Goal: Use online tool/utility: Utilize a website feature to perform a specific function

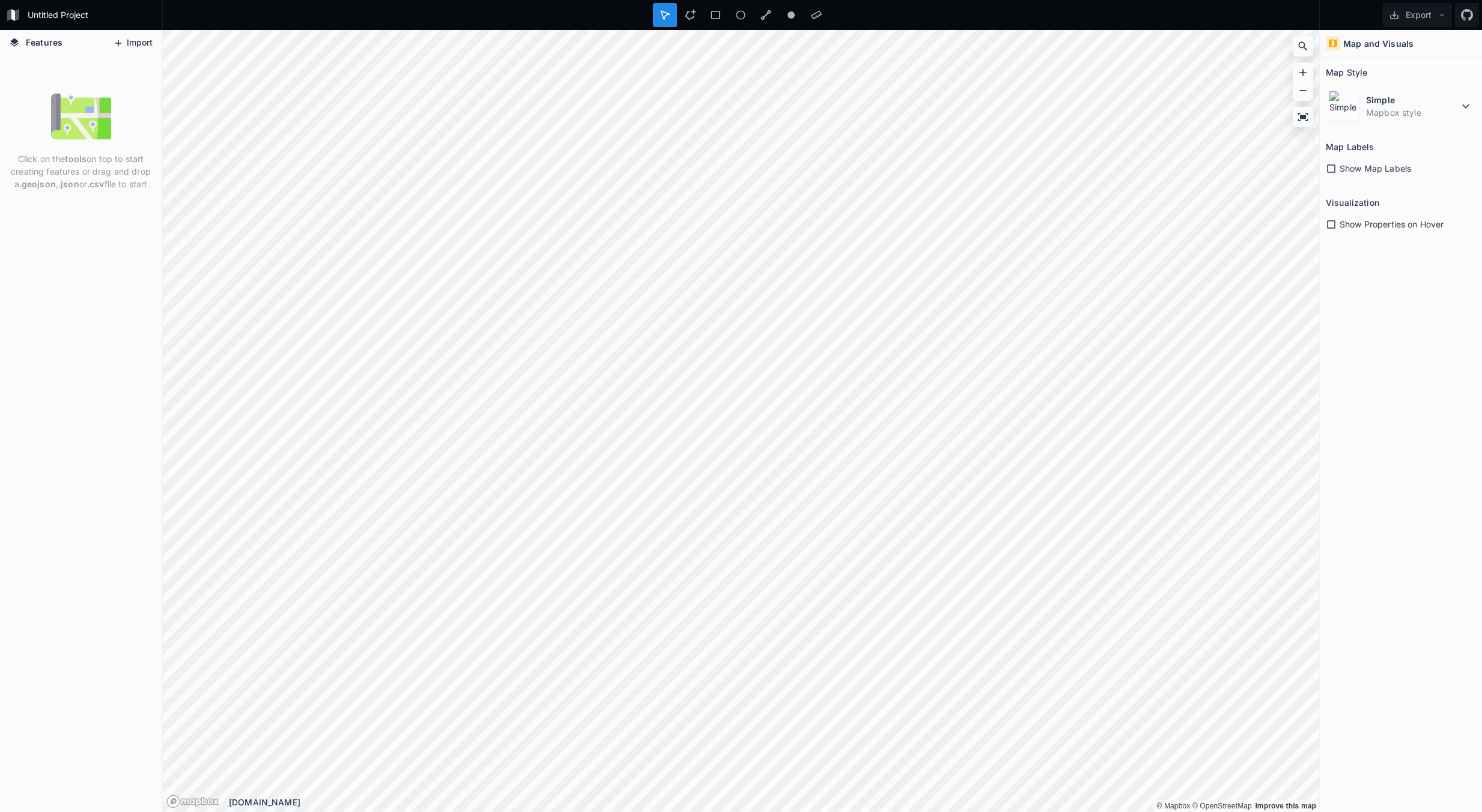
click at [129, 40] on button "Import" at bounding box center [133, 43] width 52 height 19
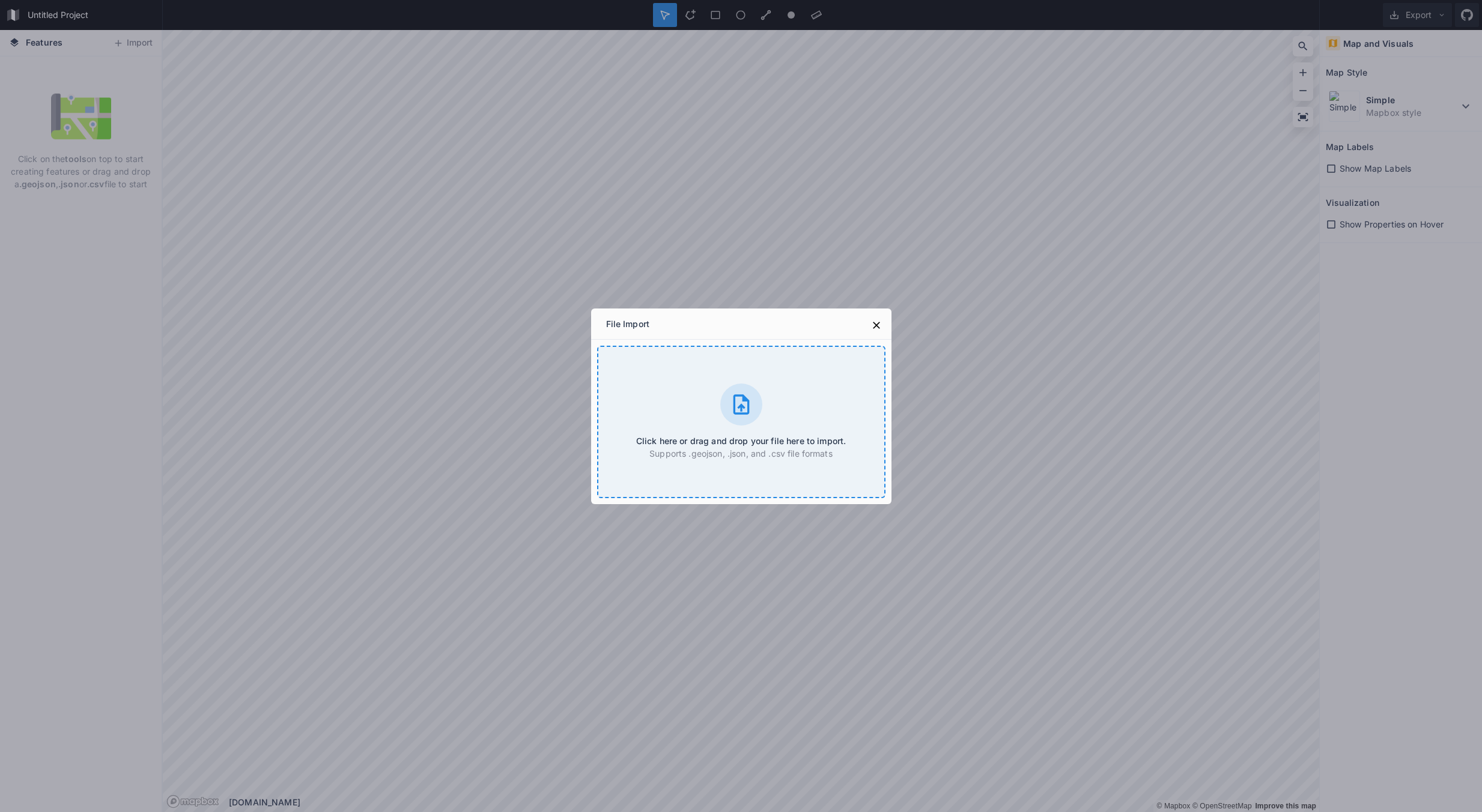
click at [732, 427] on div "Click here or drag and drop your file here to import. Supports .geojson, .json,…" at bounding box center [741, 422] width 289 height 152
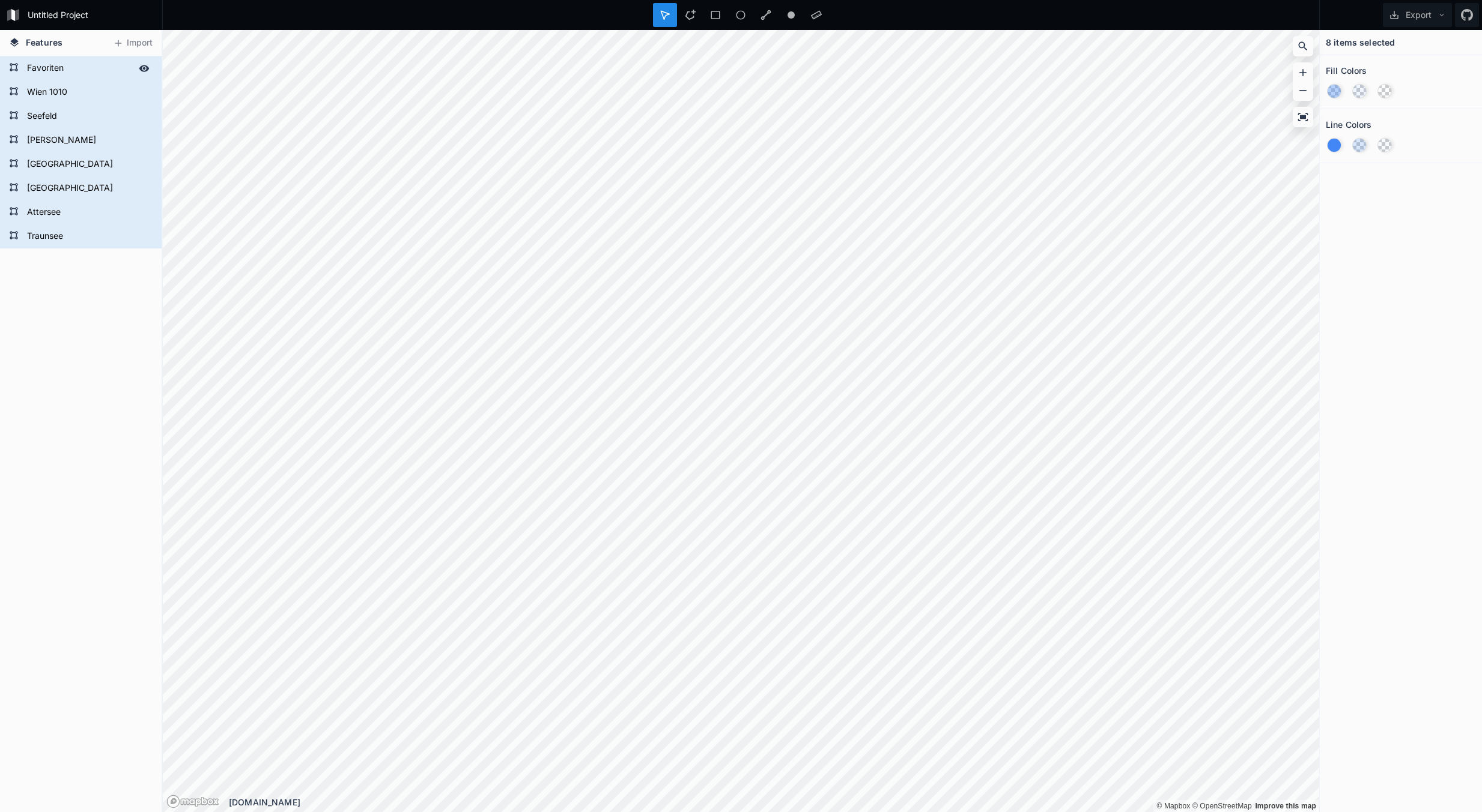
click at [68, 69] on form "Favoriten" at bounding box center [79, 68] width 112 height 18
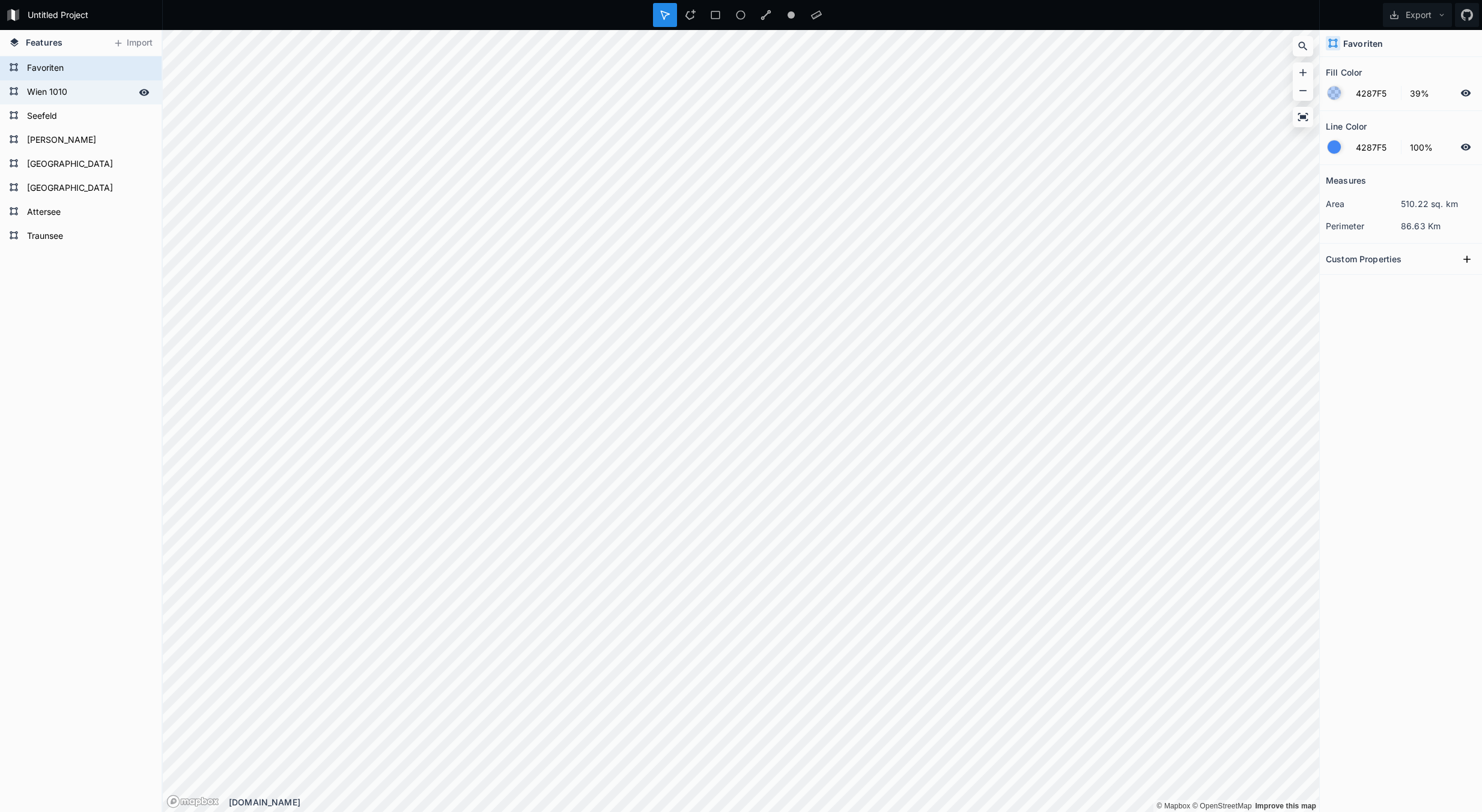
click at [45, 81] on div "Wien 1010" at bounding box center [81, 92] width 161 height 24
type input "8%"
type input "20%"
click at [58, 194] on form "[GEOGRAPHIC_DATA]" at bounding box center [79, 188] width 112 height 18
type input "2%"
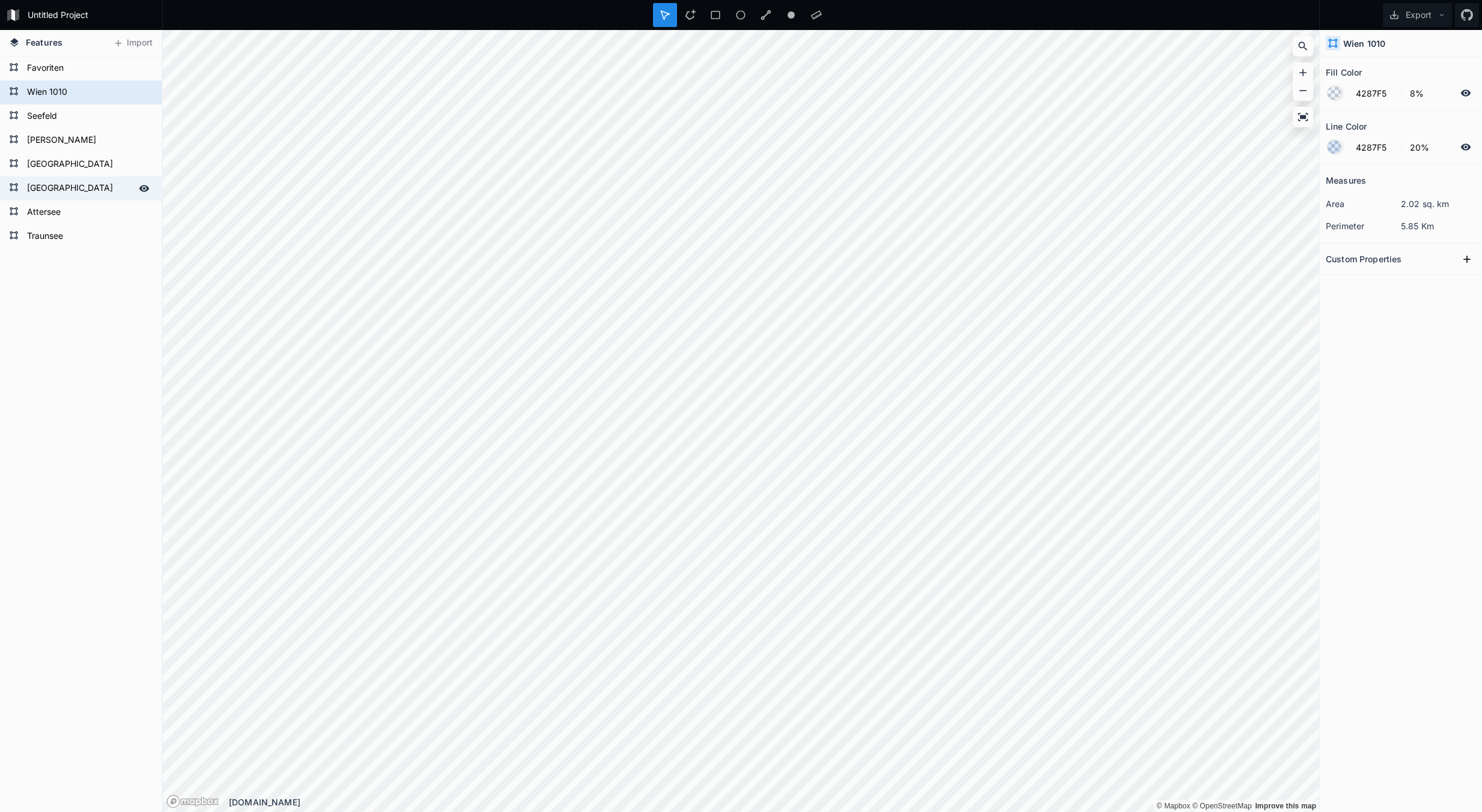
type input "4%"
click at [61, 170] on form "[GEOGRAPHIC_DATA]" at bounding box center [79, 164] width 112 height 18
click at [50, 213] on form "Attersee" at bounding box center [79, 212] width 112 height 18
click at [43, 233] on form "Traunsee" at bounding box center [79, 237] width 112 height 18
type input "8%"
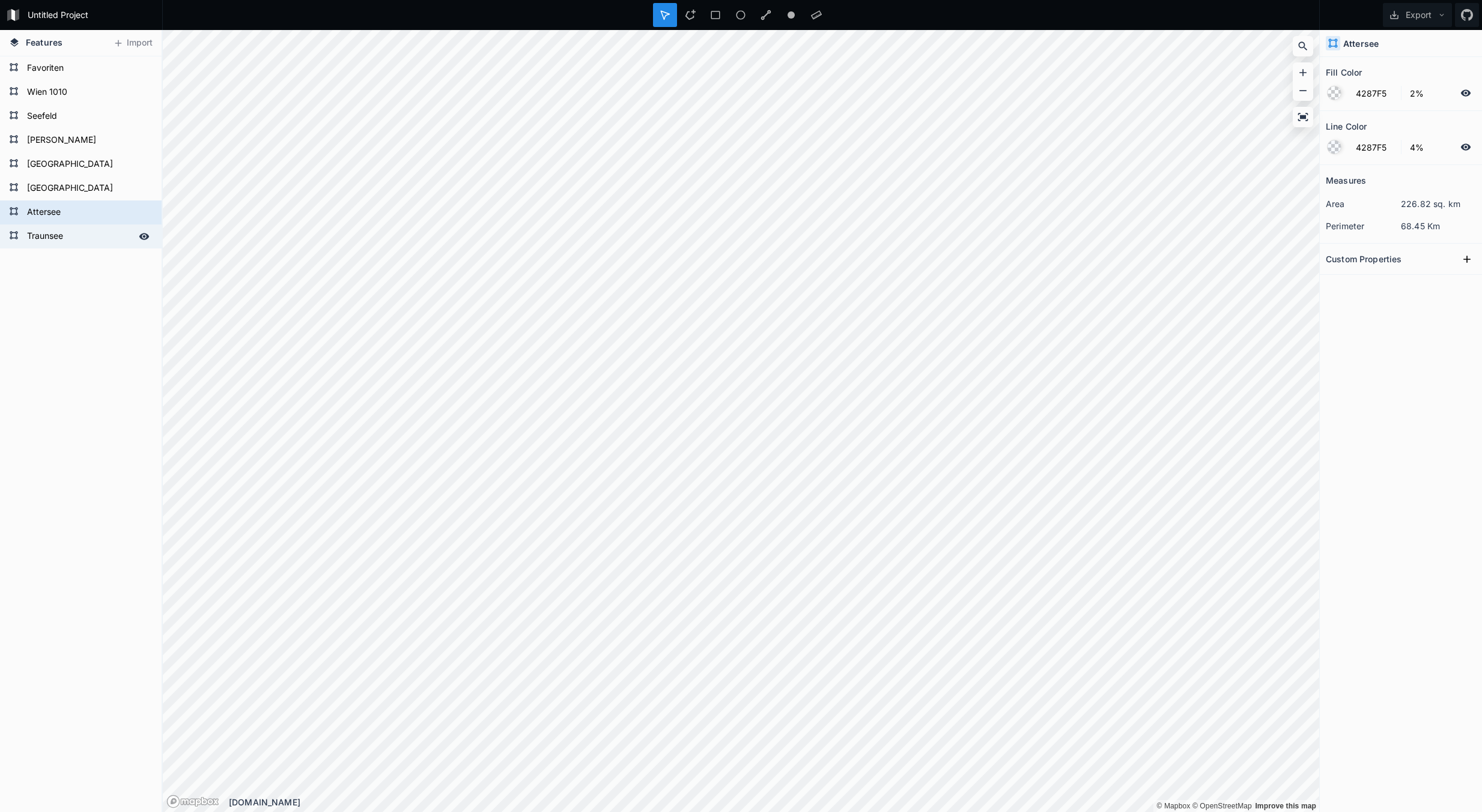
type input "20%"
click at [53, 165] on form "[GEOGRAPHIC_DATA]" at bounding box center [79, 164] width 112 height 18
type input "2%"
type input "4%"
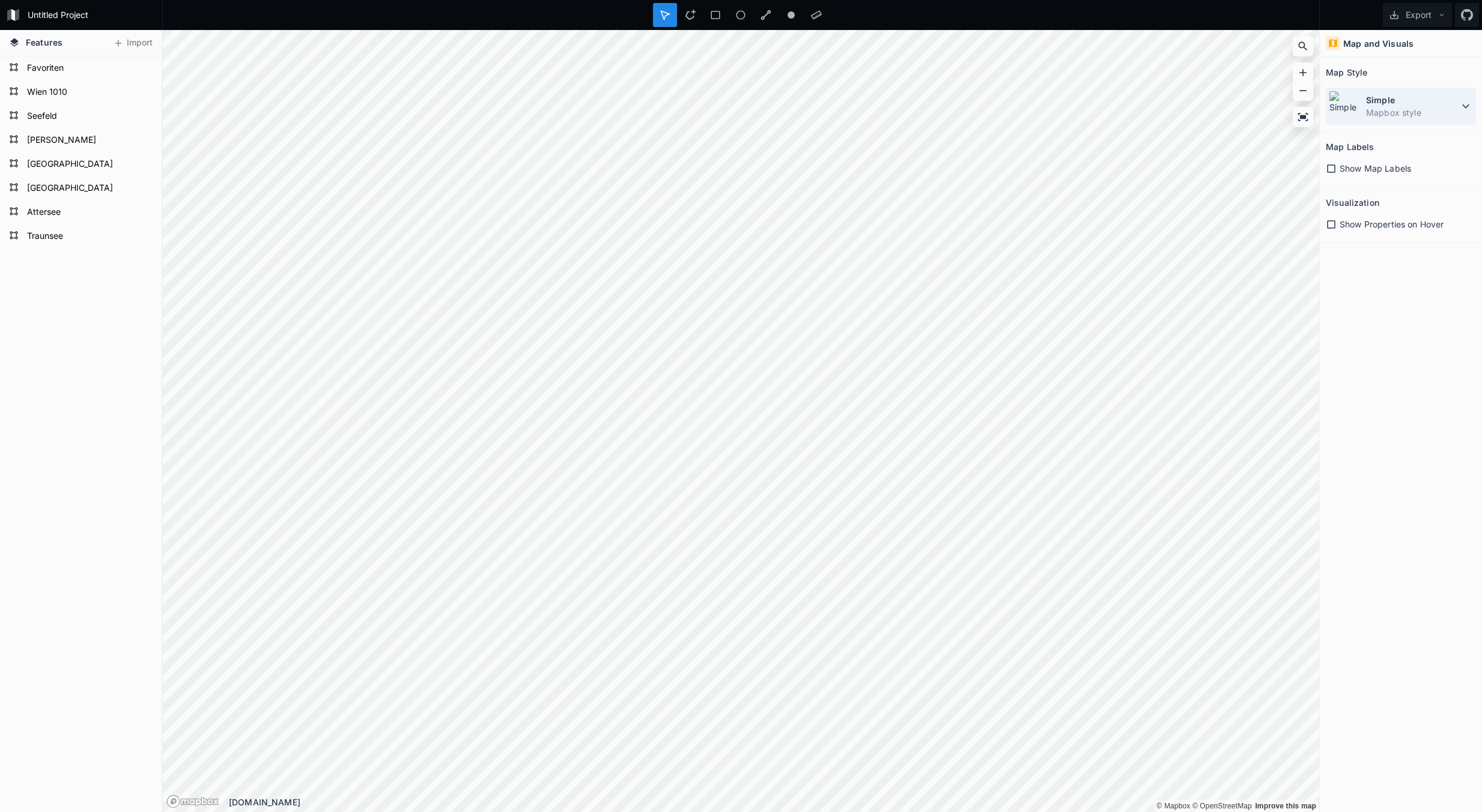
click at [1391, 98] on dt "Simple" at bounding box center [1411, 99] width 92 height 13
click at [1401, 172] on dt "Satellite-Streets" at bounding box center [1419, 174] width 107 height 13
click at [1369, 115] on dd "Mapbox style" at bounding box center [1411, 113] width 92 height 13
drag, startPoint x: 1369, startPoint y: 115, endPoint x: 1374, endPoint y: 148, distance: 33.4
click at [1374, 148] on dd "Mapbox style" at bounding box center [1419, 149] width 107 height 13
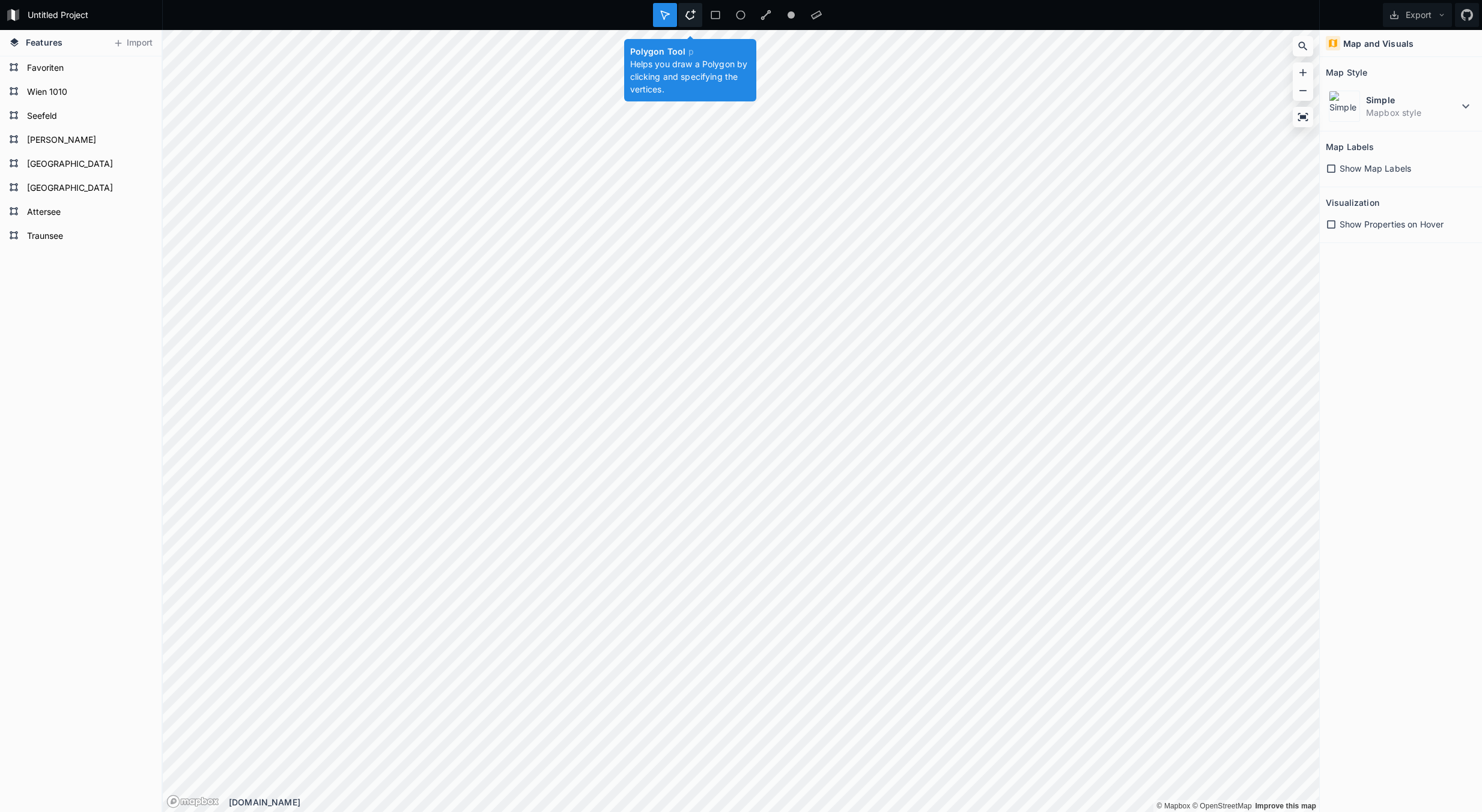
click at [687, 12] on icon at bounding box center [689, 14] width 10 height 10
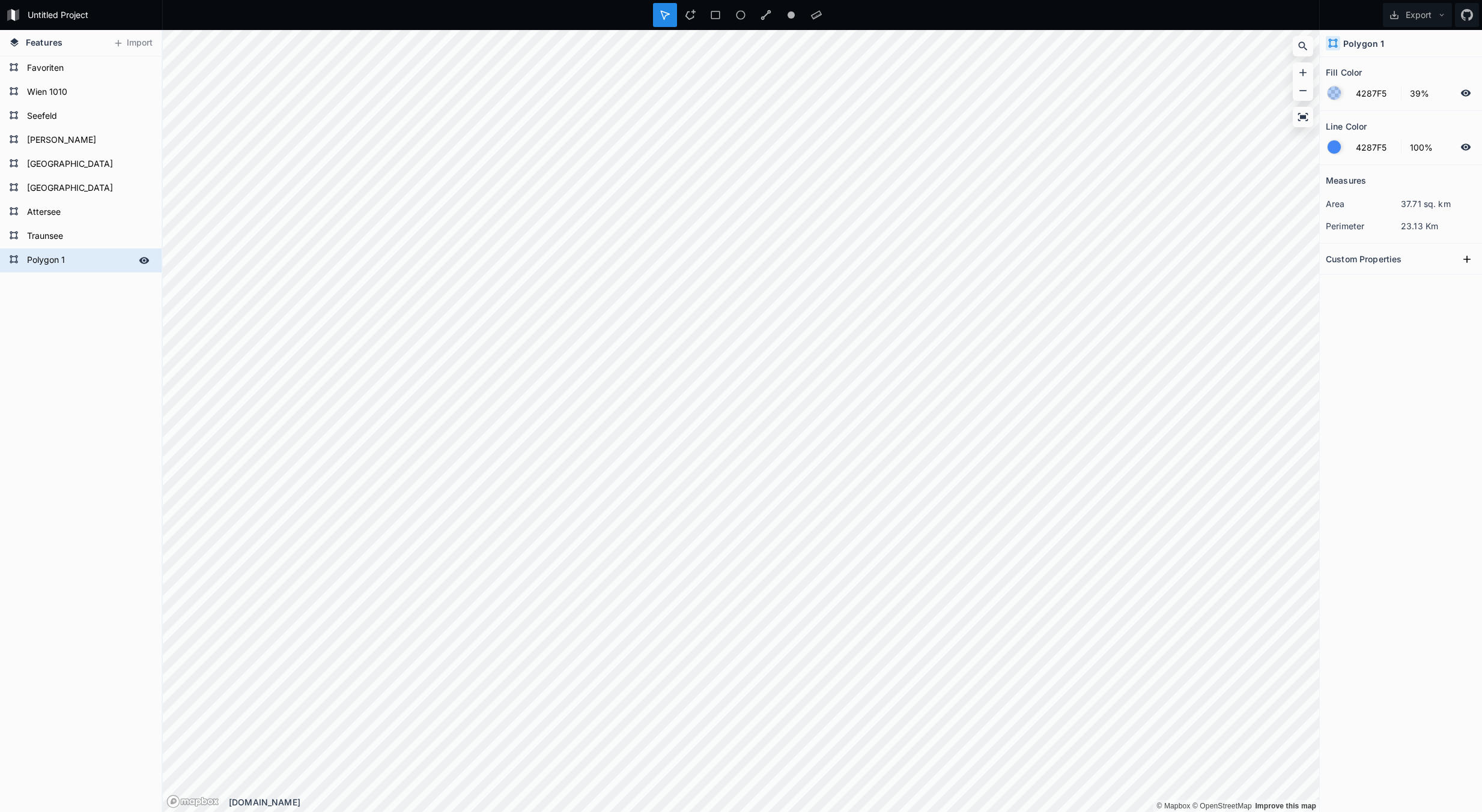
click at [79, 263] on form "Polygon 1" at bounding box center [79, 261] width 112 height 18
click at [71, 262] on form "Polygon 1" at bounding box center [79, 261] width 112 height 18
click at [57, 259] on form "Polygon 1" at bounding box center [79, 261] width 112 height 18
type input "A"
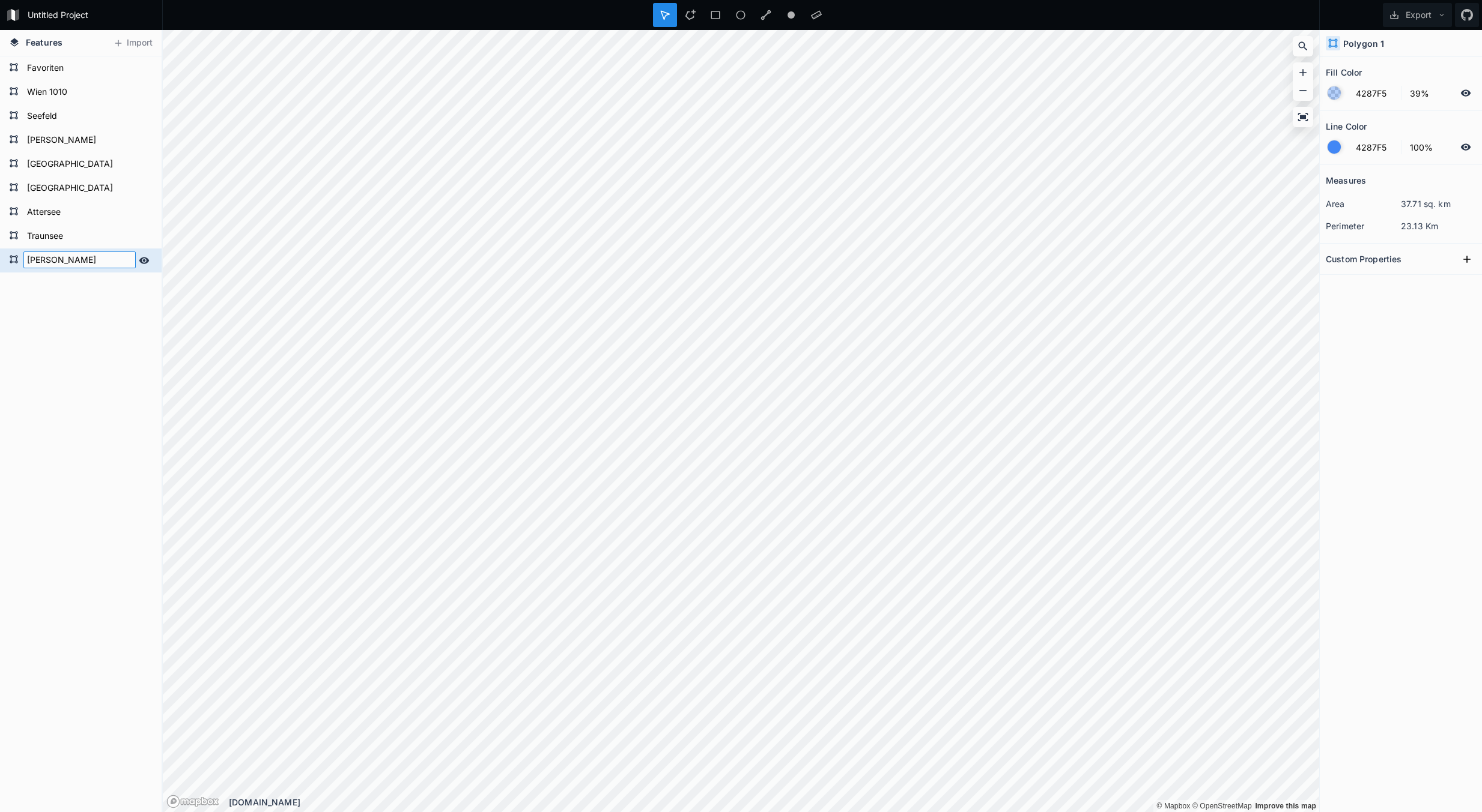
type input "[PERSON_NAME]"
click input "submit" at bounding box center [0, 0] width 0 height 0
click at [1419, 13] on button "Export" at bounding box center [1417, 14] width 69 height 24
click at [1410, 66] on div "Export as .geojson" at bounding box center [1415, 68] width 120 height 24
click at [66, 164] on form "[GEOGRAPHIC_DATA]" at bounding box center [79, 164] width 112 height 18
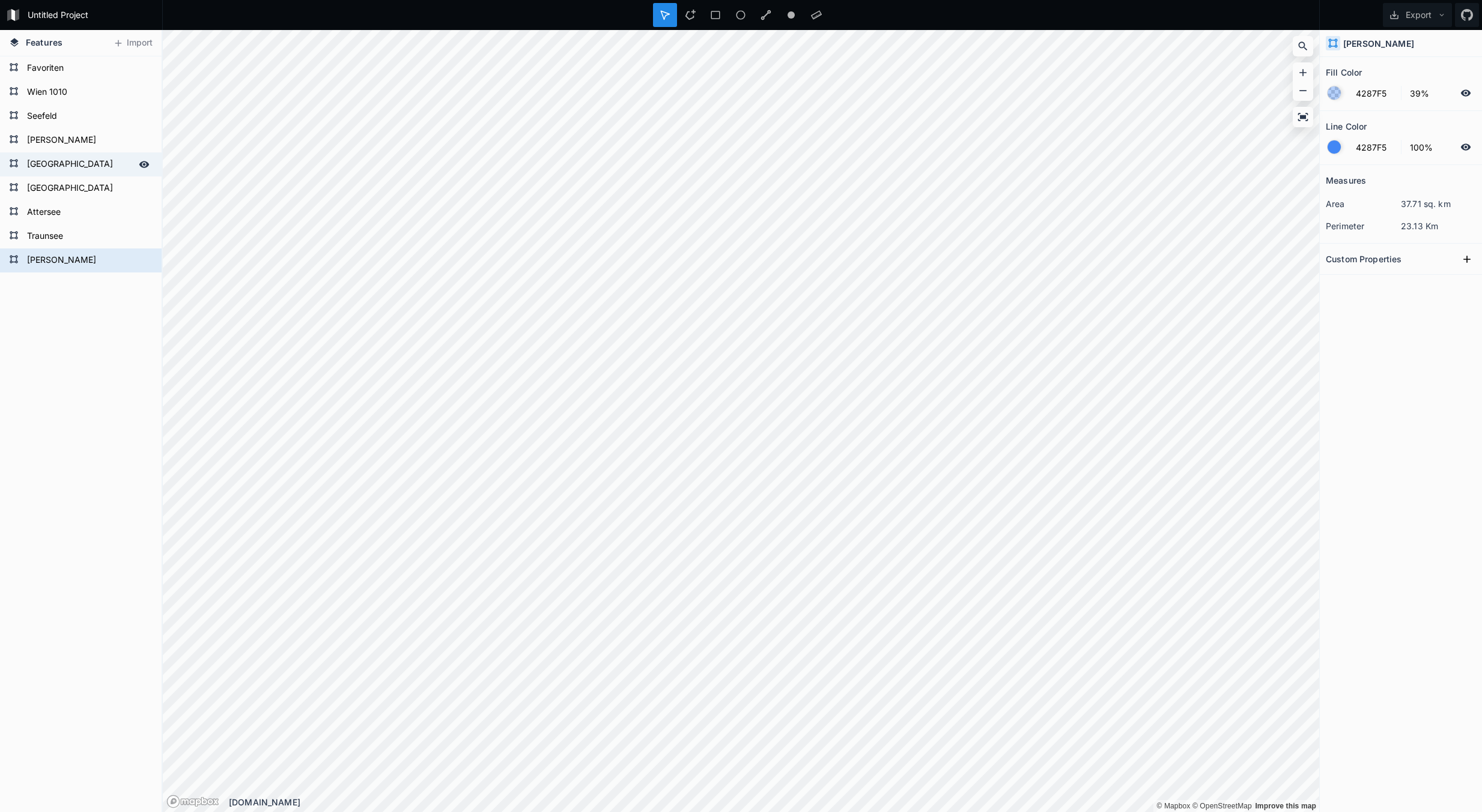
type input "2%"
type input "4%"
click at [61, 126] on div "Seefeld" at bounding box center [81, 117] width 161 height 24
type input "8%"
type input "20%"
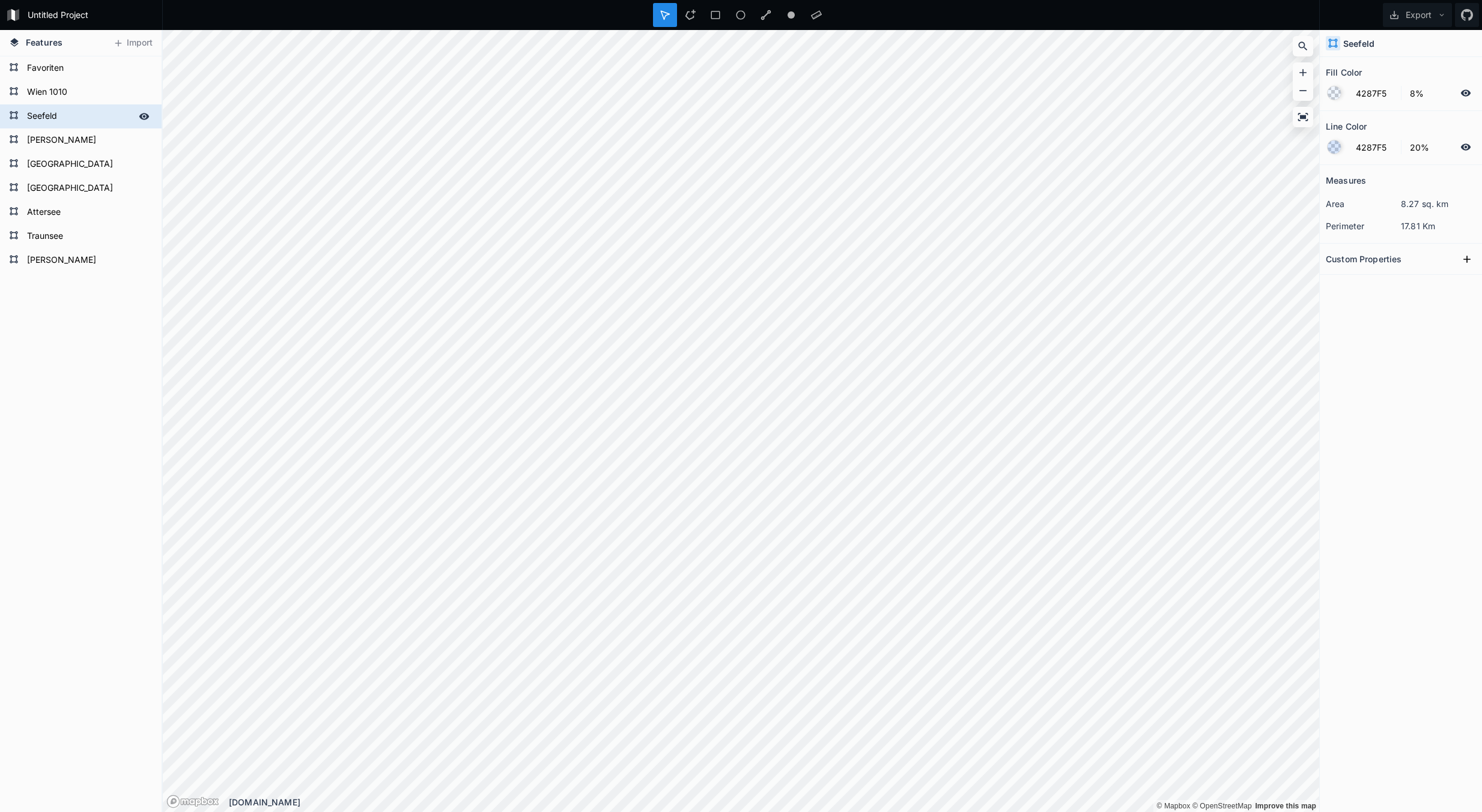
click at [143, 116] on icon at bounding box center [144, 117] width 11 height 11
click at [144, 119] on icon at bounding box center [143, 116] width 10 height 8
click at [101, 258] on form "[PERSON_NAME]" at bounding box center [79, 261] width 112 height 18
type input "39%"
type input "100%"
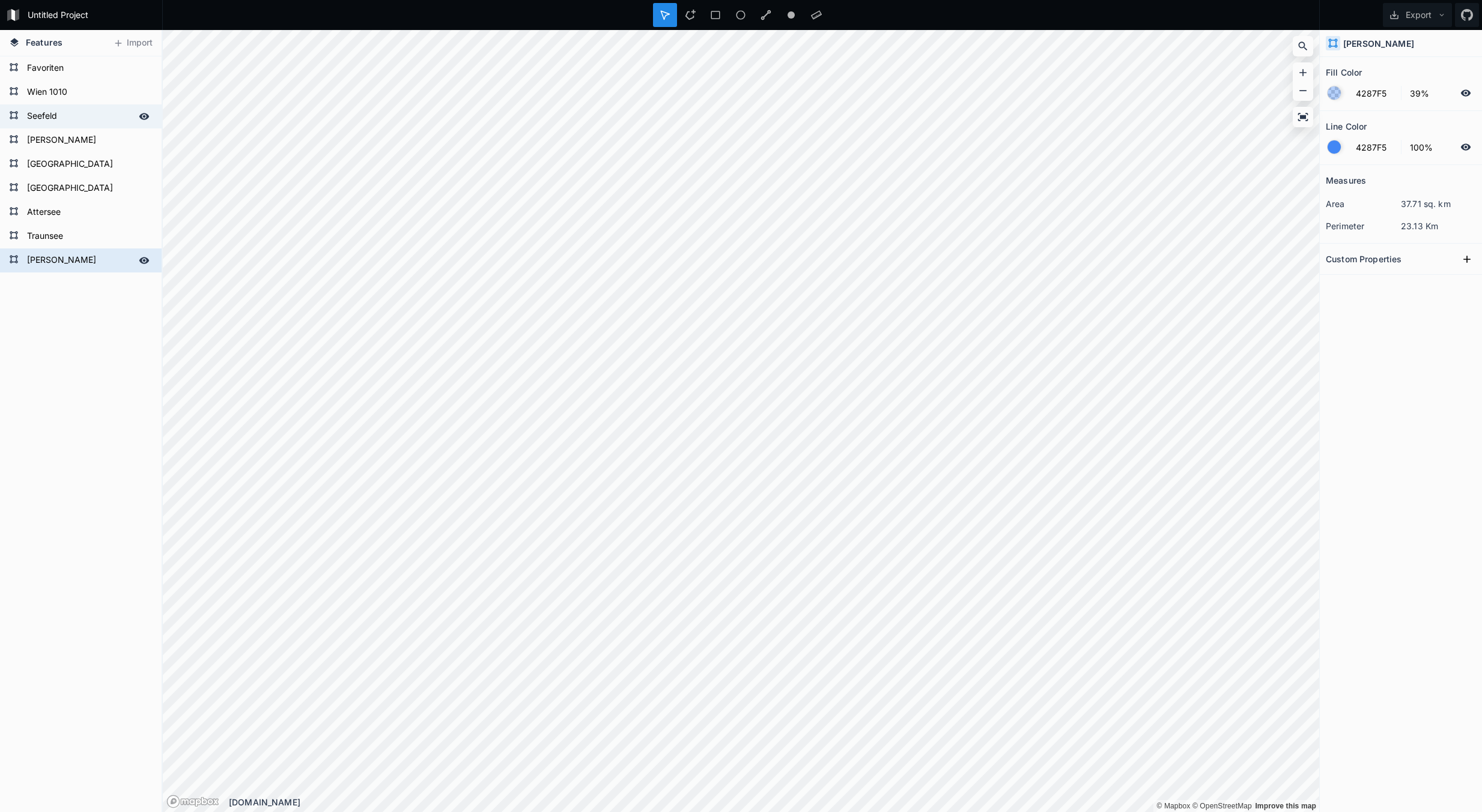
click at [146, 261] on icon at bounding box center [143, 260] width 10 height 6
click at [146, 261] on icon at bounding box center [143, 260] width 10 height 8
click at [146, 261] on icon at bounding box center [143, 260] width 10 height 6
click at [146, 261] on icon at bounding box center [143, 260] width 10 height 8
click at [108, 91] on form "Wien 1010" at bounding box center [79, 92] width 112 height 18
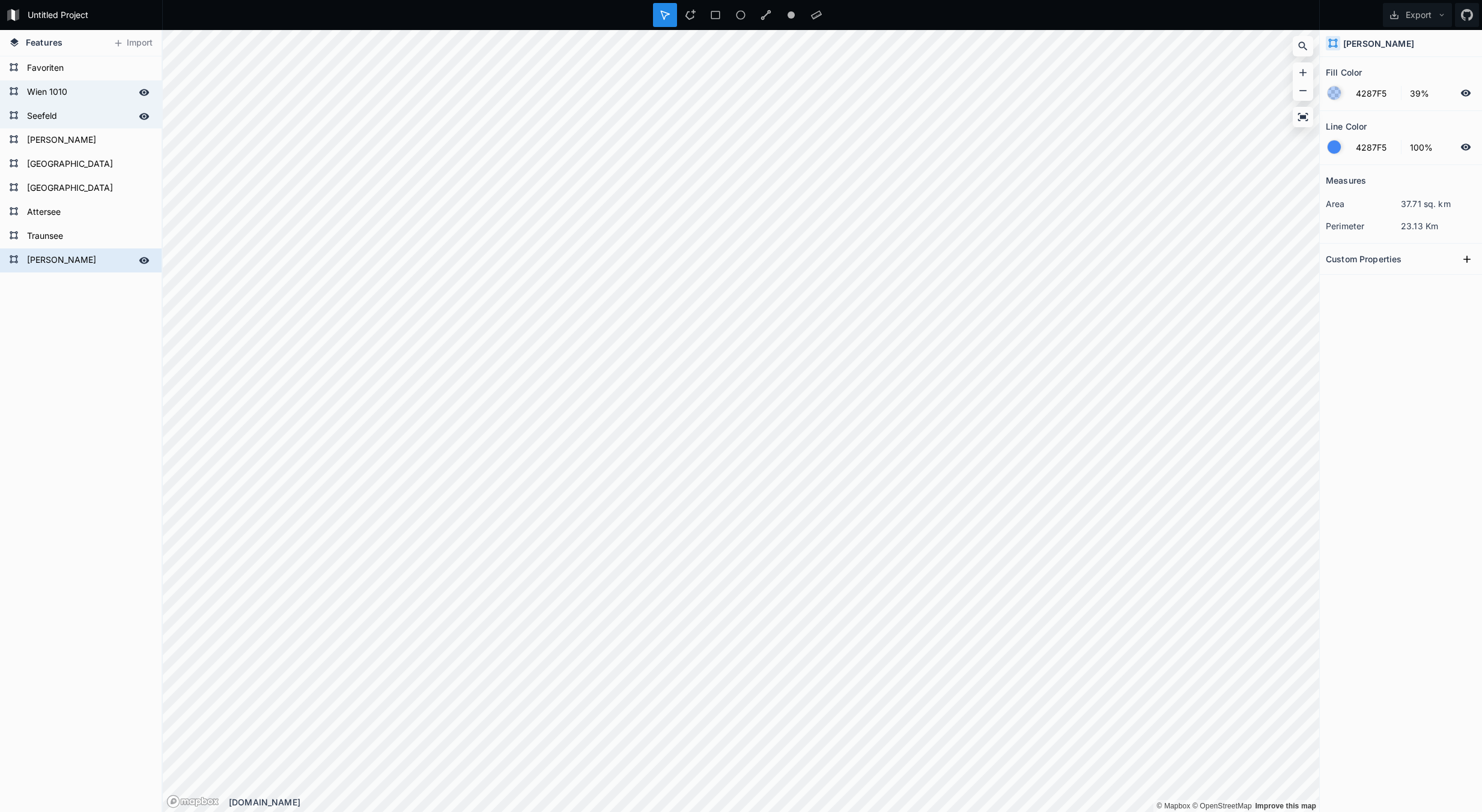
type input "8%"
type input "20%"
click at [98, 90] on form "Wien 1010" at bounding box center [79, 92] width 112 height 18
click at [84, 160] on form "[GEOGRAPHIC_DATA]" at bounding box center [79, 164] width 112 height 18
type input "2%"
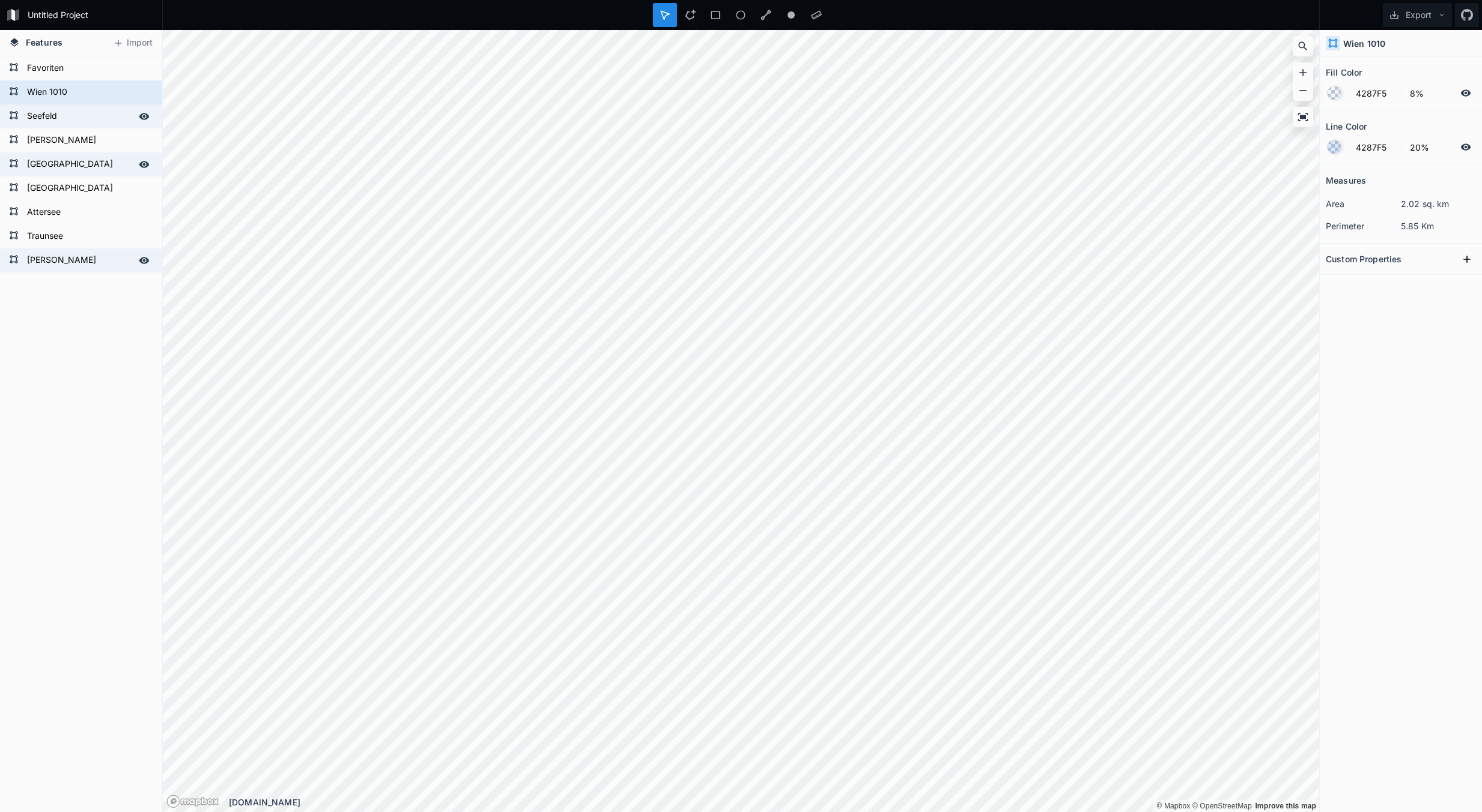
type input "4%"
click at [79, 186] on form "[GEOGRAPHIC_DATA]" at bounding box center [79, 188] width 112 height 18
click at [81, 85] on form "Wien 1010" at bounding box center [79, 92] width 112 height 18
type input "8%"
type input "20%"
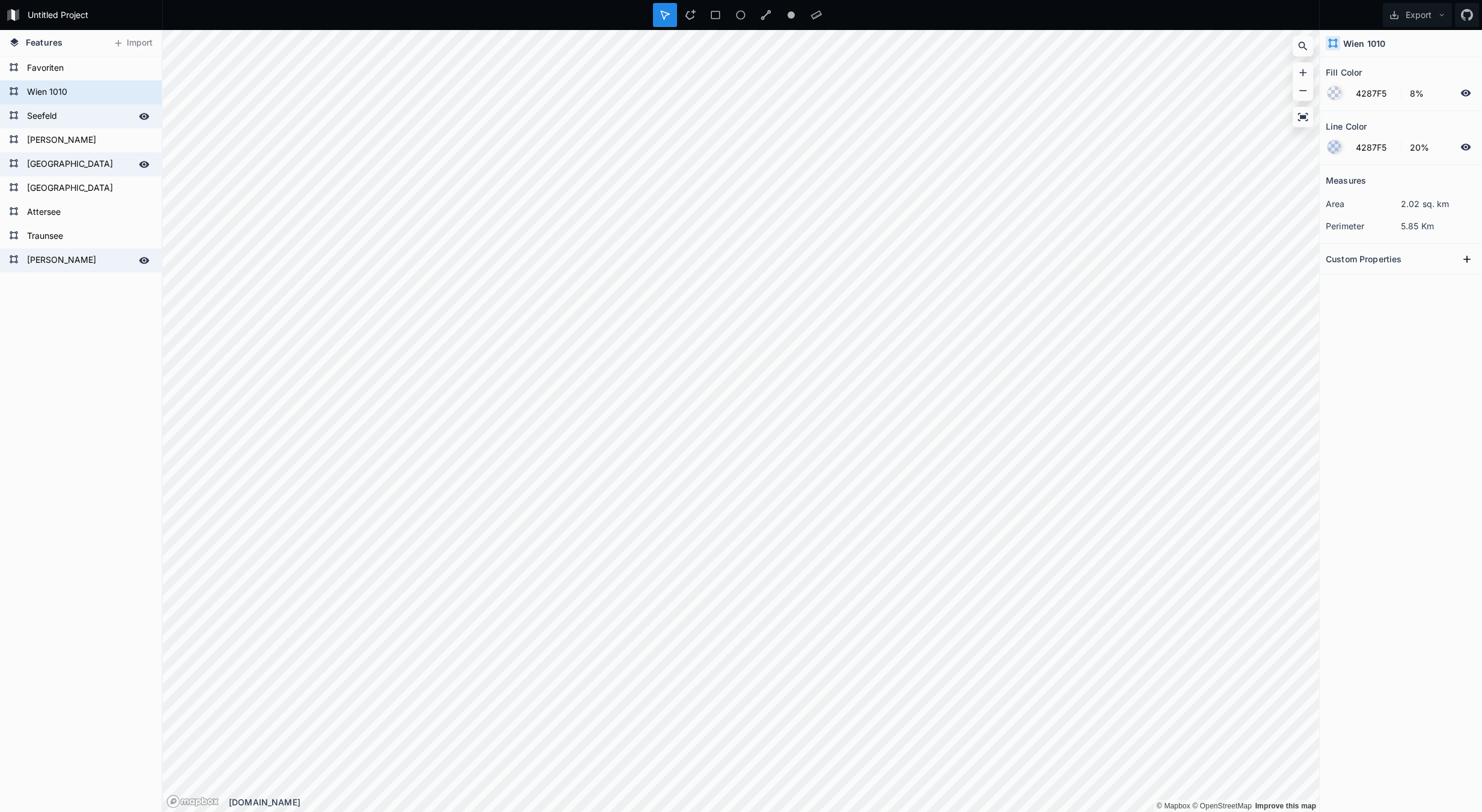
click at [98, 164] on form "[GEOGRAPHIC_DATA]" at bounding box center [79, 164] width 112 height 18
type input "2%"
type input "4%"
click at [91, 196] on form "[GEOGRAPHIC_DATA]" at bounding box center [79, 188] width 112 height 18
click at [74, 159] on form "[GEOGRAPHIC_DATA]" at bounding box center [79, 164] width 112 height 18
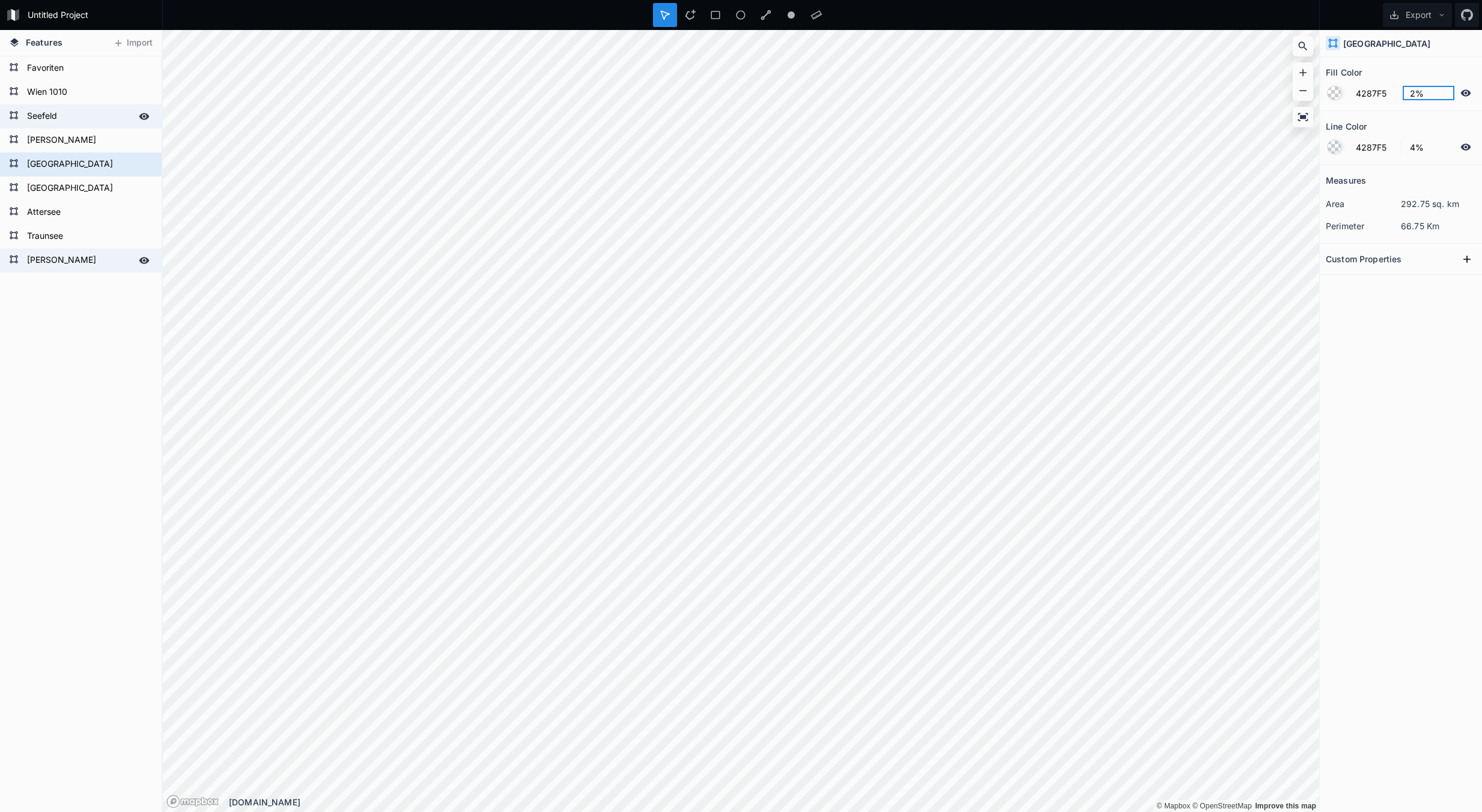
drag, startPoint x: 1431, startPoint y: 93, endPoint x: 1405, endPoint y: 93, distance: 26.0
click at [1405, 93] on input "2%" at bounding box center [1428, 93] width 52 height 14
type input "20%"
click at [1405, 321] on div "Measures area 292.75 sq. km perimeter 66.75 Km Custom Properties" at bounding box center [1400, 458] width 162 height 587
click at [144, 165] on icon at bounding box center [143, 164] width 10 height 6
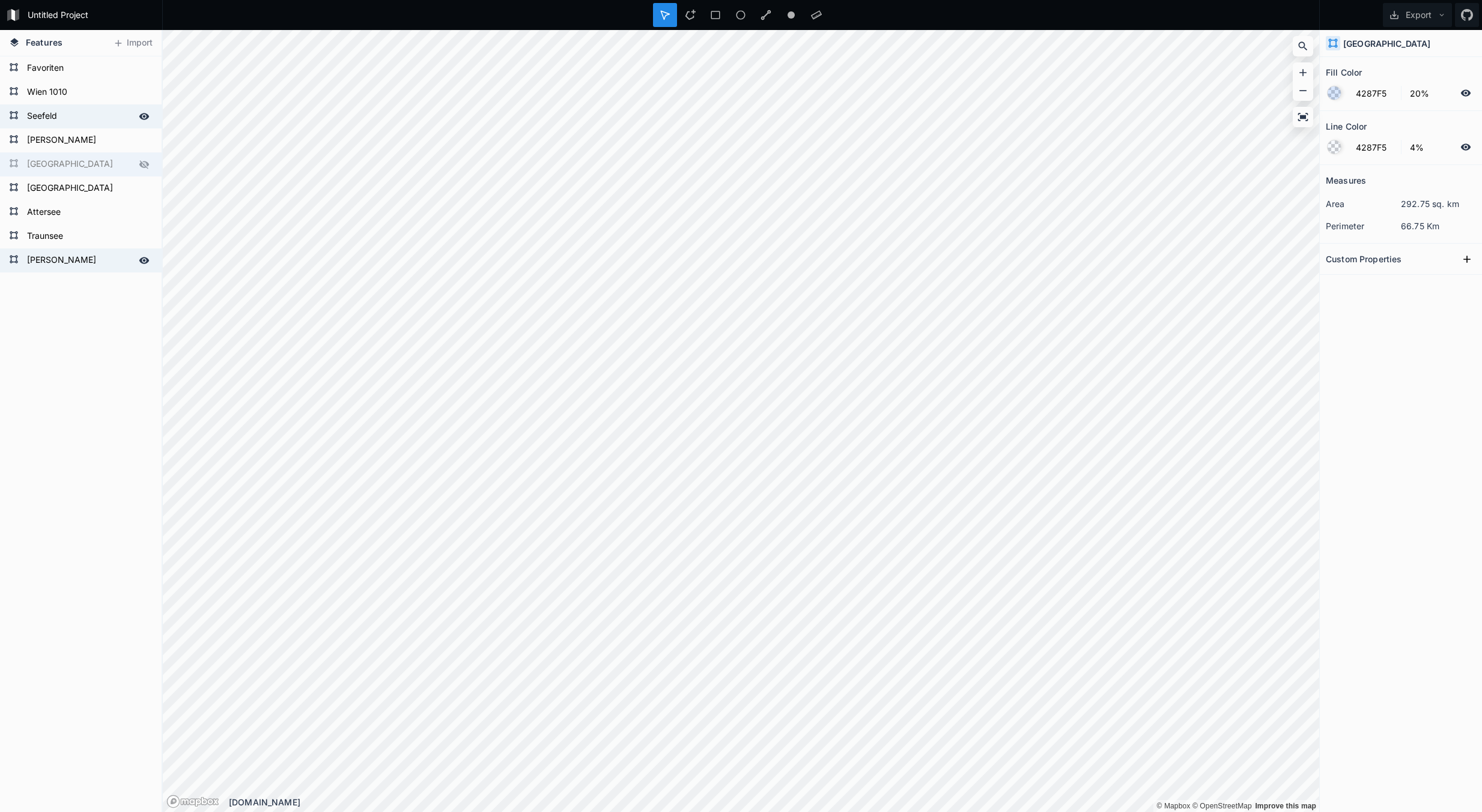
click at [145, 165] on icon at bounding box center [144, 165] width 11 height 11
